Goal: Task Accomplishment & Management: Manage account settings

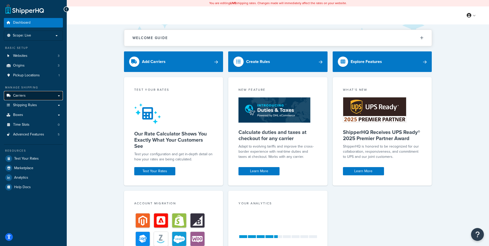
click at [61, 96] on link "Carriers" at bounding box center [33, 96] width 59 height 10
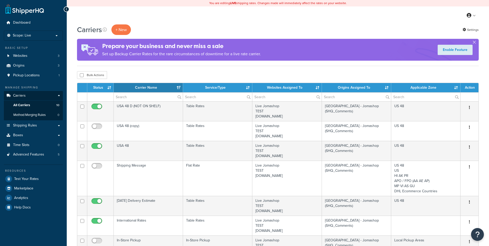
select select "15"
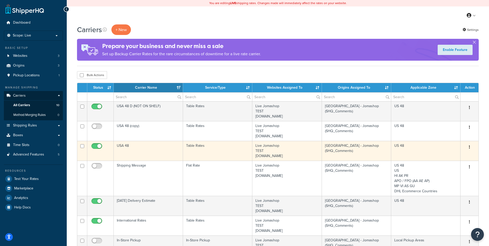
click at [471, 147] on button "button" at bounding box center [469, 147] width 7 height 8
click at [444, 160] on link "Edit" at bounding box center [449, 157] width 41 height 11
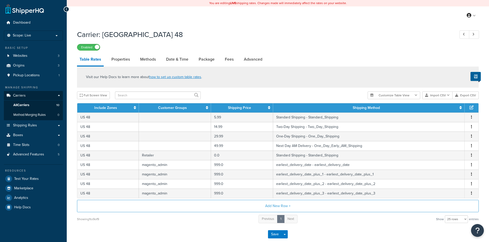
select select "25"
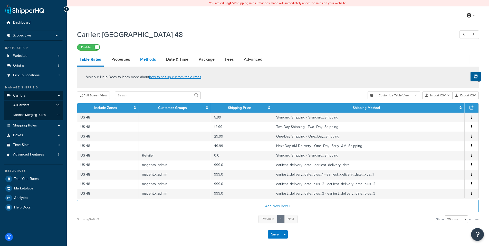
click at [151, 62] on link "Methods" at bounding box center [148, 59] width 21 height 12
select select "25"
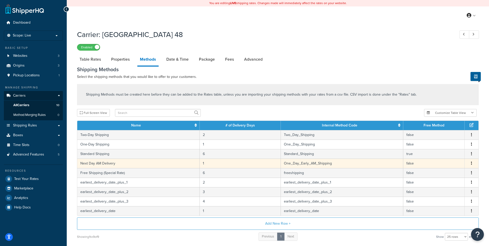
click at [472, 164] on icon "button" at bounding box center [471, 163] width 1 height 4
click at [446, 158] on div "Edit" at bounding box center [445, 159] width 36 height 11
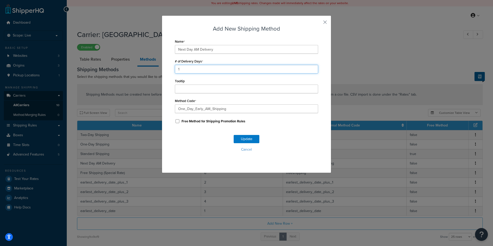
drag, startPoint x: 183, startPoint y: 68, endPoint x: 152, endPoint y: 71, distance: 31.3
click at [152, 71] on div "Add New Shipping Method Name Next Day AM Delivery # of Delivery Days 1 Tooltip …" at bounding box center [246, 123] width 493 height 246
type input "3"
click at [237, 138] on button "Update" at bounding box center [247, 139] width 26 height 8
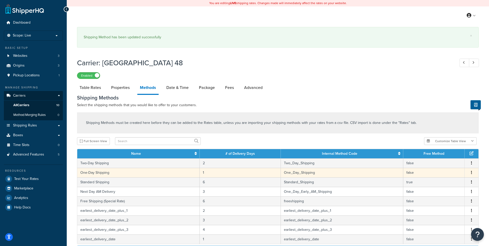
click at [471, 173] on icon "button" at bounding box center [471, 173] width 1 height 4
click at [443, 169] on div "Edit" at bounding box center [445, 168] width 36 height 11
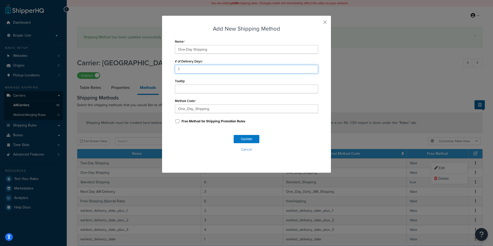
click at [171, 71] on div "Add New Shipping Method Name One-Day Shipping # of Delivery Days 1 Tooltip Meth…" at bounding box center [247, 93] width 170 height 157
type input "3"
click at [243, 137] on button "Update" at bounding box center [247, 139] width 26 height 8
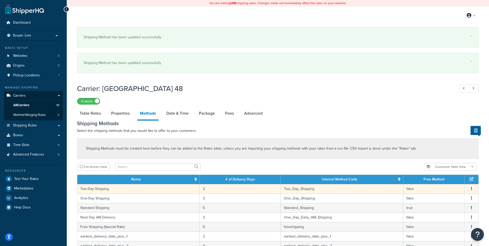
click at [472, 189] on icon "button" at bounding box center [471, 189] width 1 height 4
click at [439, 185] on div "Edit" at bounding box center [445, 184] width 36 height 11
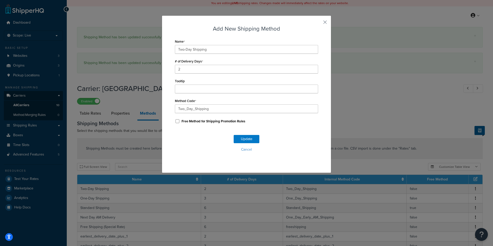
drag, startPoint x: 178, startPoint y: 66, endPoint x: 166, endPoint y: 69, distance: 12.2
click at [166, 69] on div "Add New Shipping Method Name Two-Day Shipping # of Delivery Days 2 Tooltip Meth…" at bounding box center [247, 93] width 170 height 157
drag, startPoint x: 182, startPoint y: 71, endPoint x: 156, endPoint y: 73, distance: 26.0
click at [156, 73] on div "Add New Shipping Method Name Two-Day Shipping # of Delivery Days 2 Tooltip Meth…" at bounding box center [246, 123] width 493 height 246
type input "4"
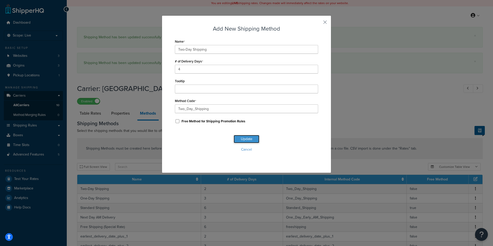
click at [238, 137] on button "Update" at bounding box center [247, 139] width 26 height 8
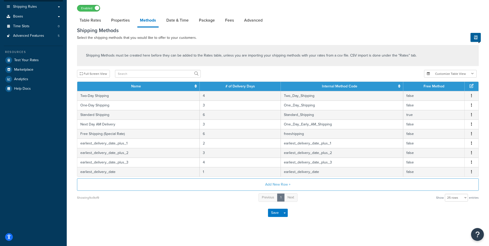
scroll to position [123, 0]
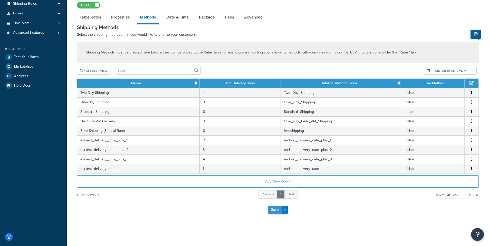
click at [272, 211] on button "Save" at bounding box center [275, 209] width 14 height 8
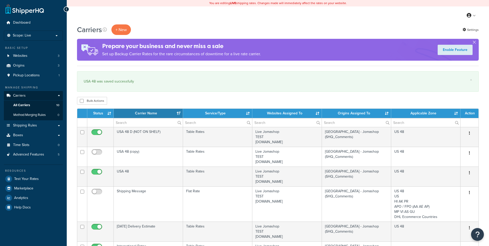
select select "15"
